Goal: Information Seeking & Learning: Learn about a topic

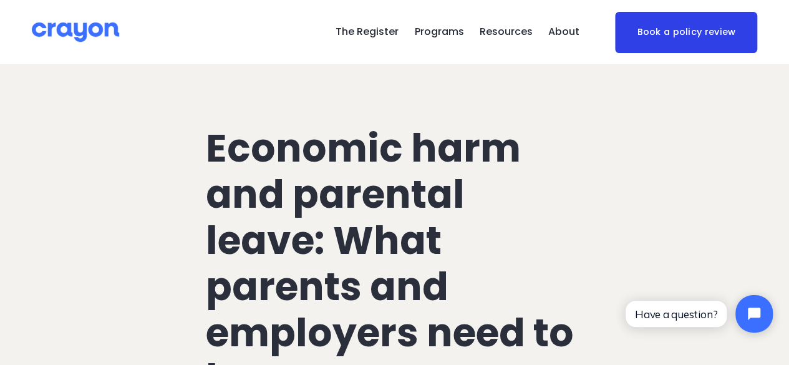
click at [0, 0] on span "About Us" at bounding box center [0, 0] width 0 height 0
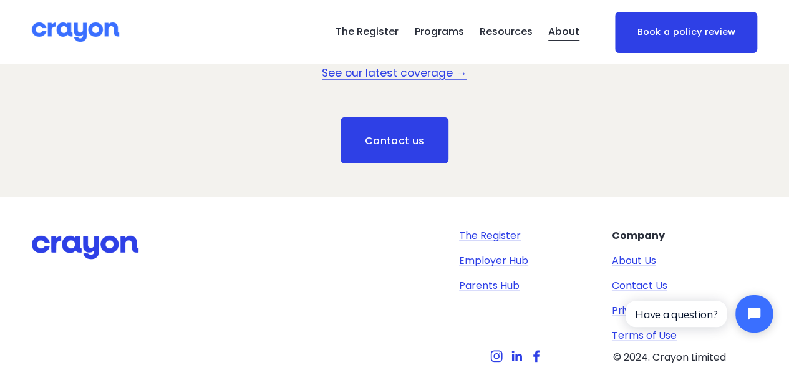
scroll to position [1715, 0]
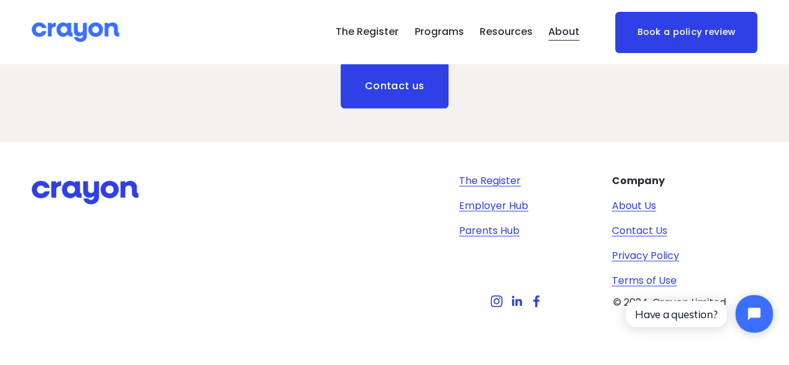
click at [503, 208] on link "Employer Hub" at bounding box center [493, 205] width 69 height 15
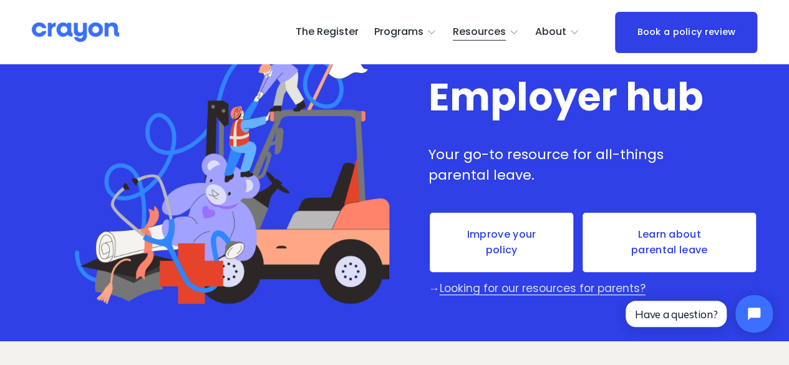
scroll to position [58, 0]
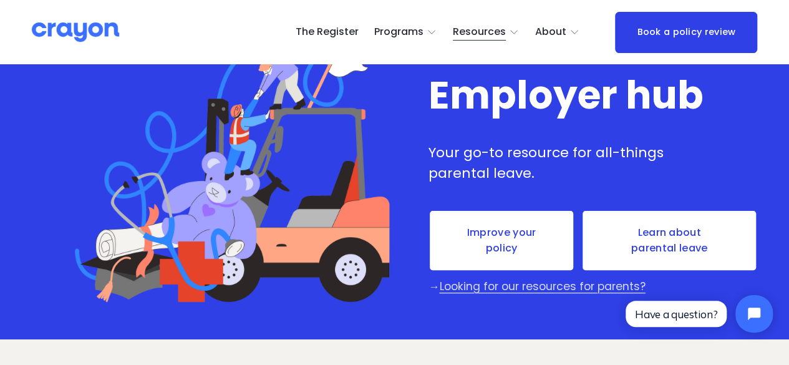
click at [620, 238] on link "Learn about parental leave" at bounding box center [670, 241] width 177 height 62
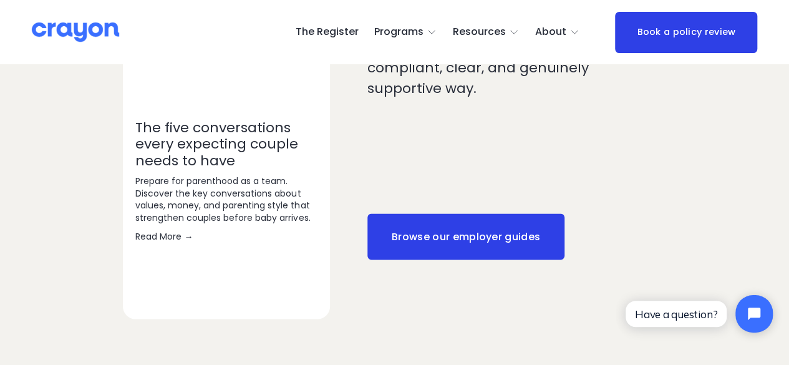
scroll to position [679, 0]
click at [507, 212] on link "Browse our employer guides" at bounding box center [465, 235] width 197 height 46
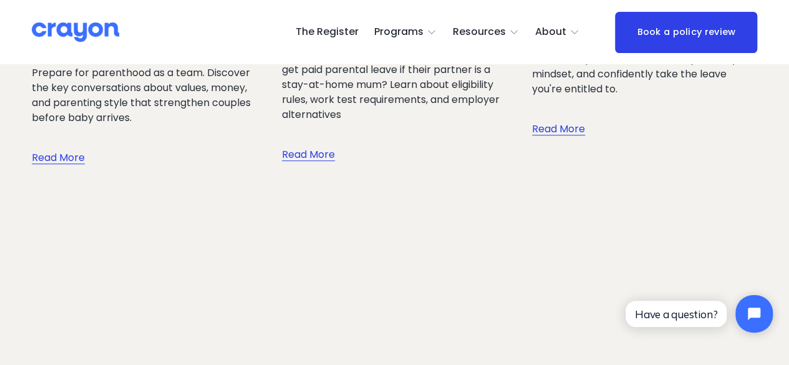
scroll to position [447, 0]
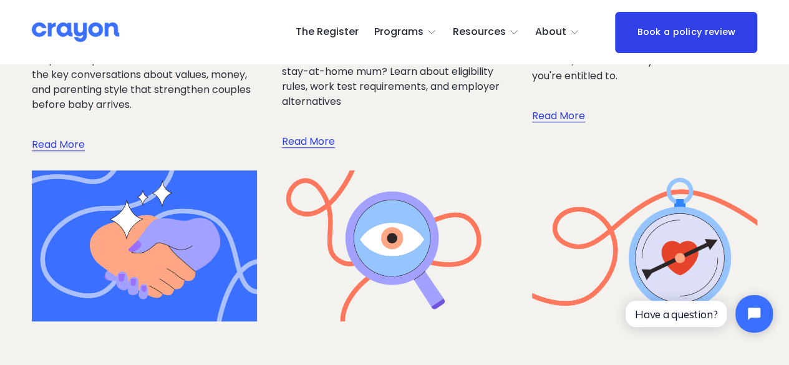
click at [72, 150] on link "Read More" at bounding box center [58, 132] width 53 height 41
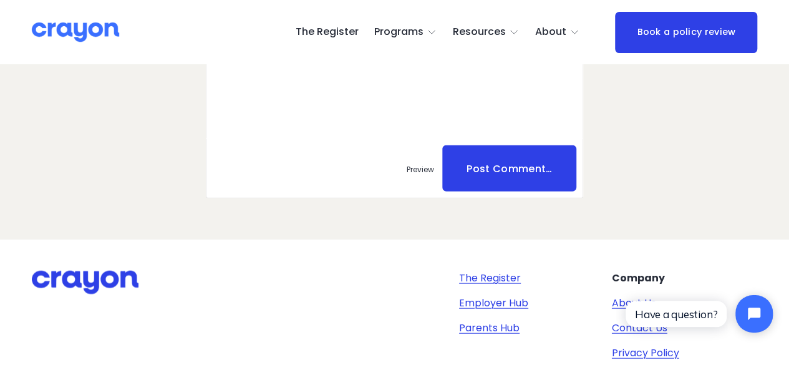
scroll to position [6048, 0]
